Goal: Book appointment/travel/reservation

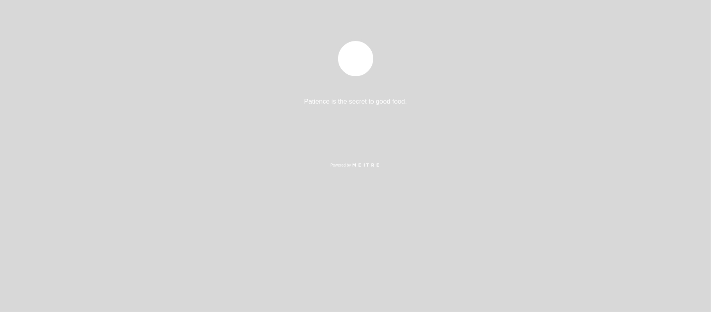
select select "es"
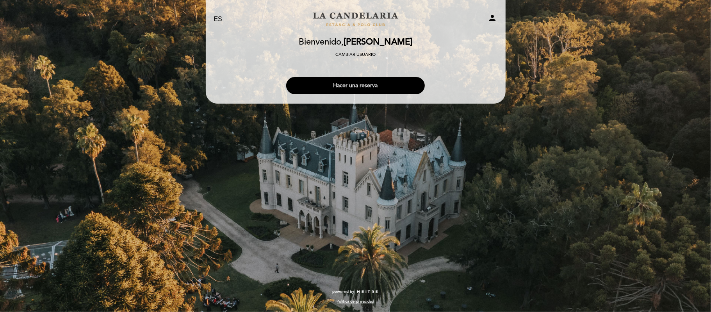
click at [399, 86] on button "Hacer una reserva" at bounding box center [355, 85] width 139 height 17
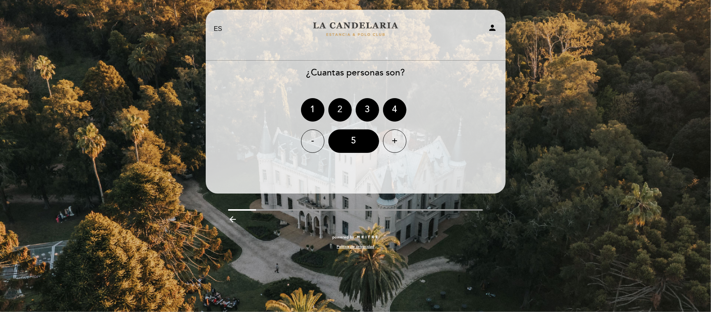
click at [343, 109] on div "2" at bounding box center [340, 109] width 23 height 23
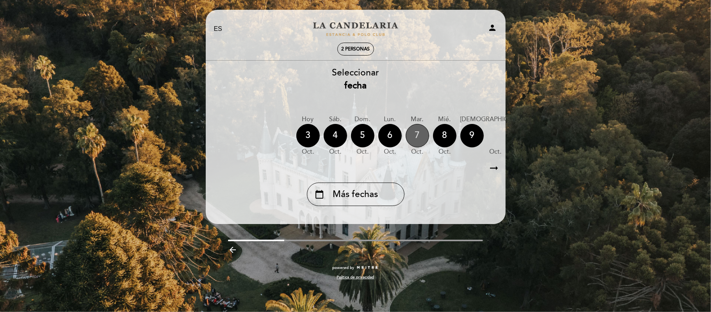
click at [411, 133] on div "7" at bounding box center [417, 135] width 23 height 23
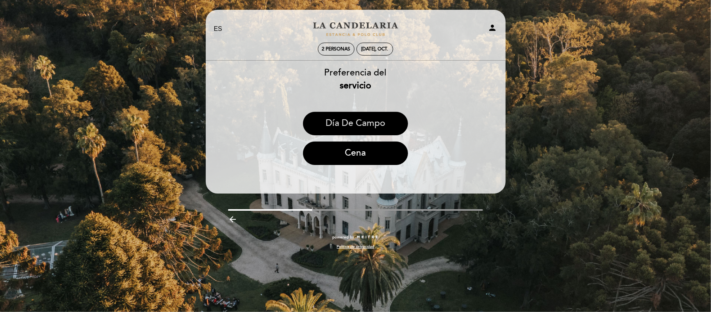
click at [364, 118] on button "Día de Campo" at bounding box center [355, 123] width 105 height 23
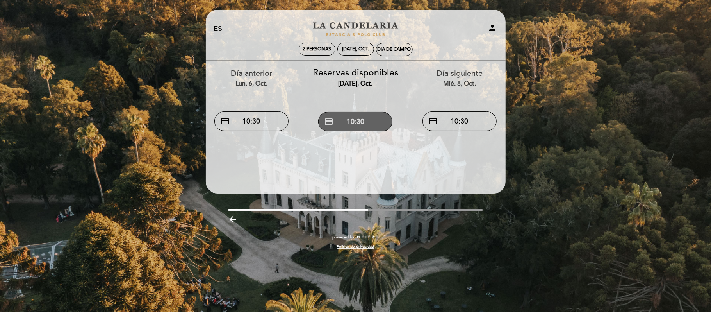
click at [338, 120] on button "credit_card 10:30" at bounding box center [355, 122] width 74 height 20
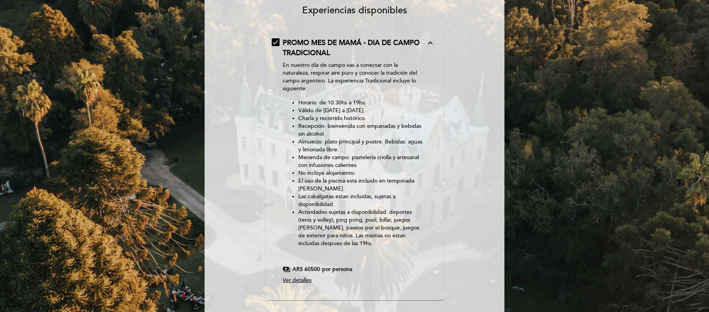
scroll to position [122, 0]
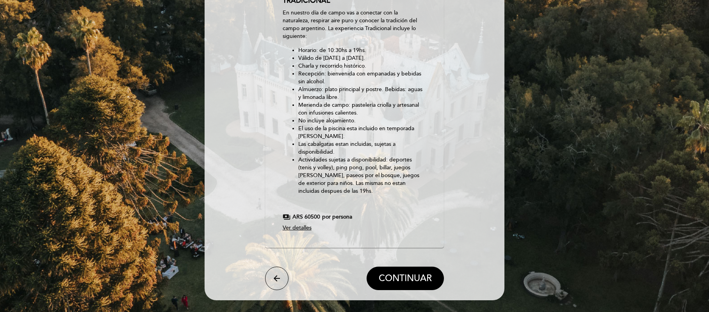
click at [305, 227] on span "Ver detalles" at bounding box center [297, 227] width 29 height 7
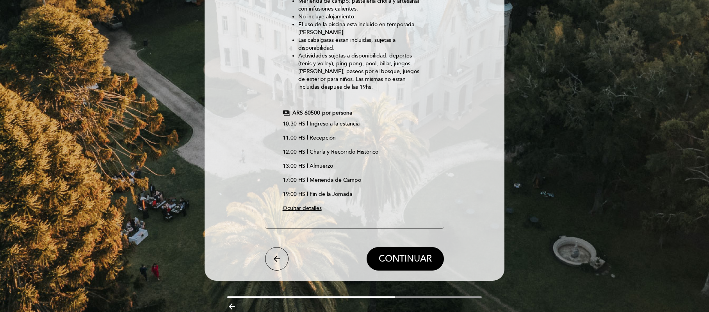
scroll to position [0, 0]
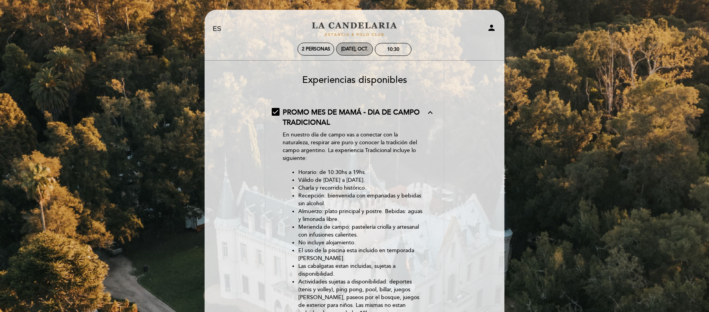
click at [352, 45] on div "[DATE], oct." at bounding box center [354, 49] width 37 height 13
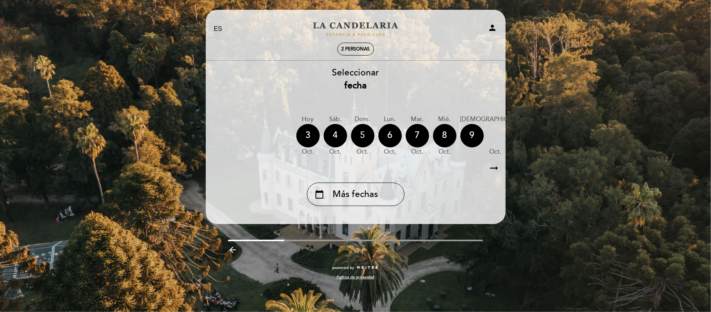
click at [364, 137] on div "5" at bounding box center [362, 135] width 23 height 23
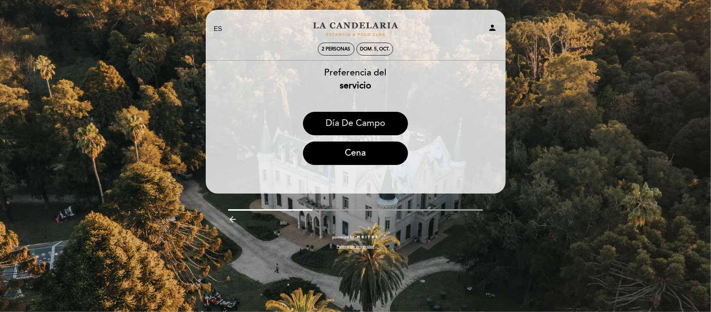
click at [366, 124] on button "Día de Campo" at bounding box center [355, 123] width 105 height 23
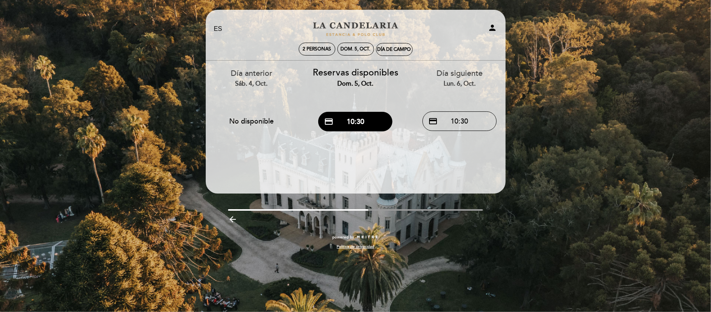
click at [366, 124] on button "credit_card 10:30" at bounding box center [355, 122] width 74 height 20
